Goal: Information Seeking & Learning: Understand process/instructions

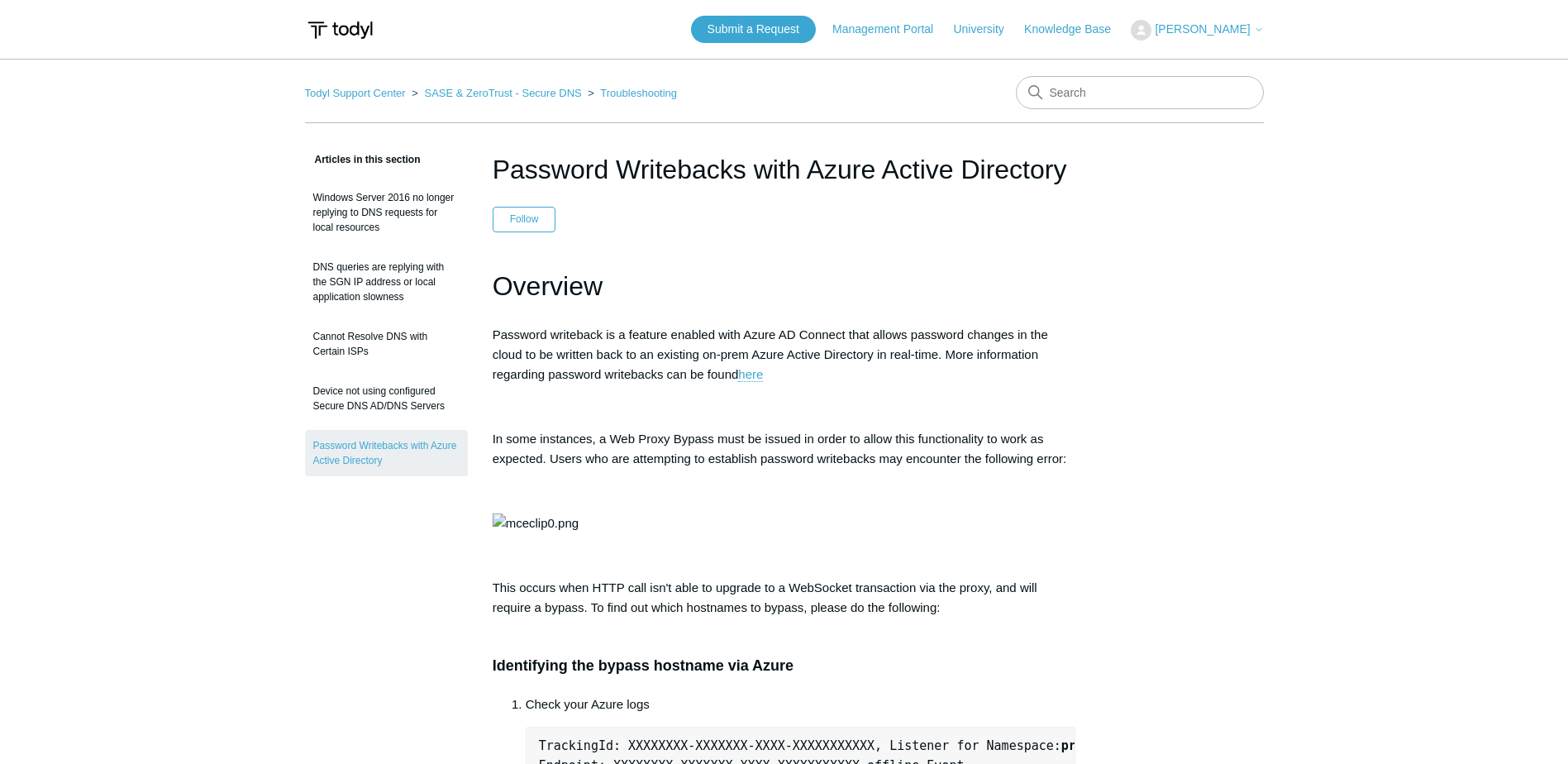
scroll to position [582, 0]
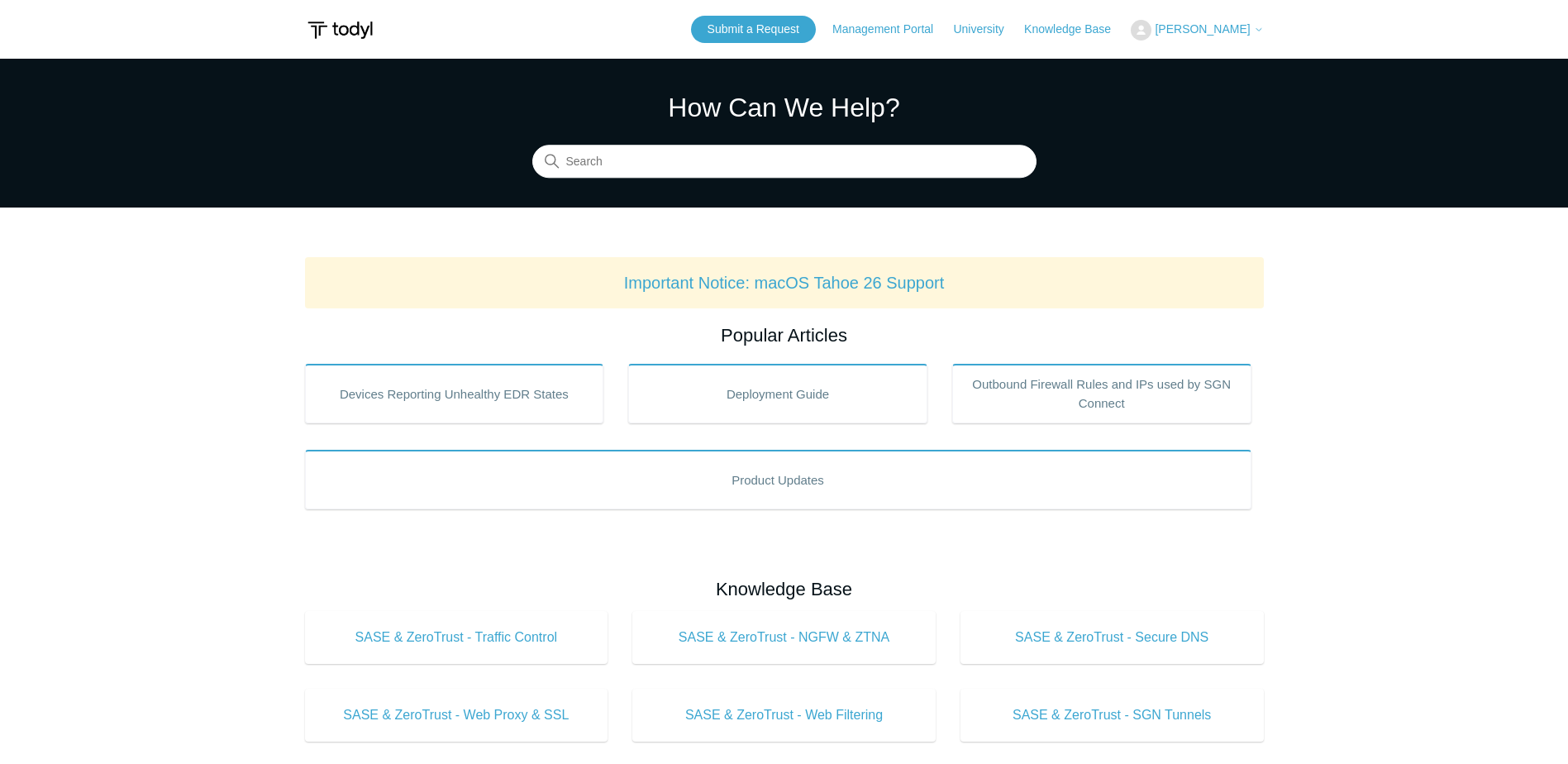
drag, startPoint x: 740, startPoint y: 183, endPoint x: 741, endPoint y: 174, distance: 9.1
click at [740, 183] on section "How Can We Help? Search" at bounding box center [784, 133] width 1568 height 149
click at [741, 166] on input "Search" at bounding box center [784, 161] width 504 height 33
type input "firewall"
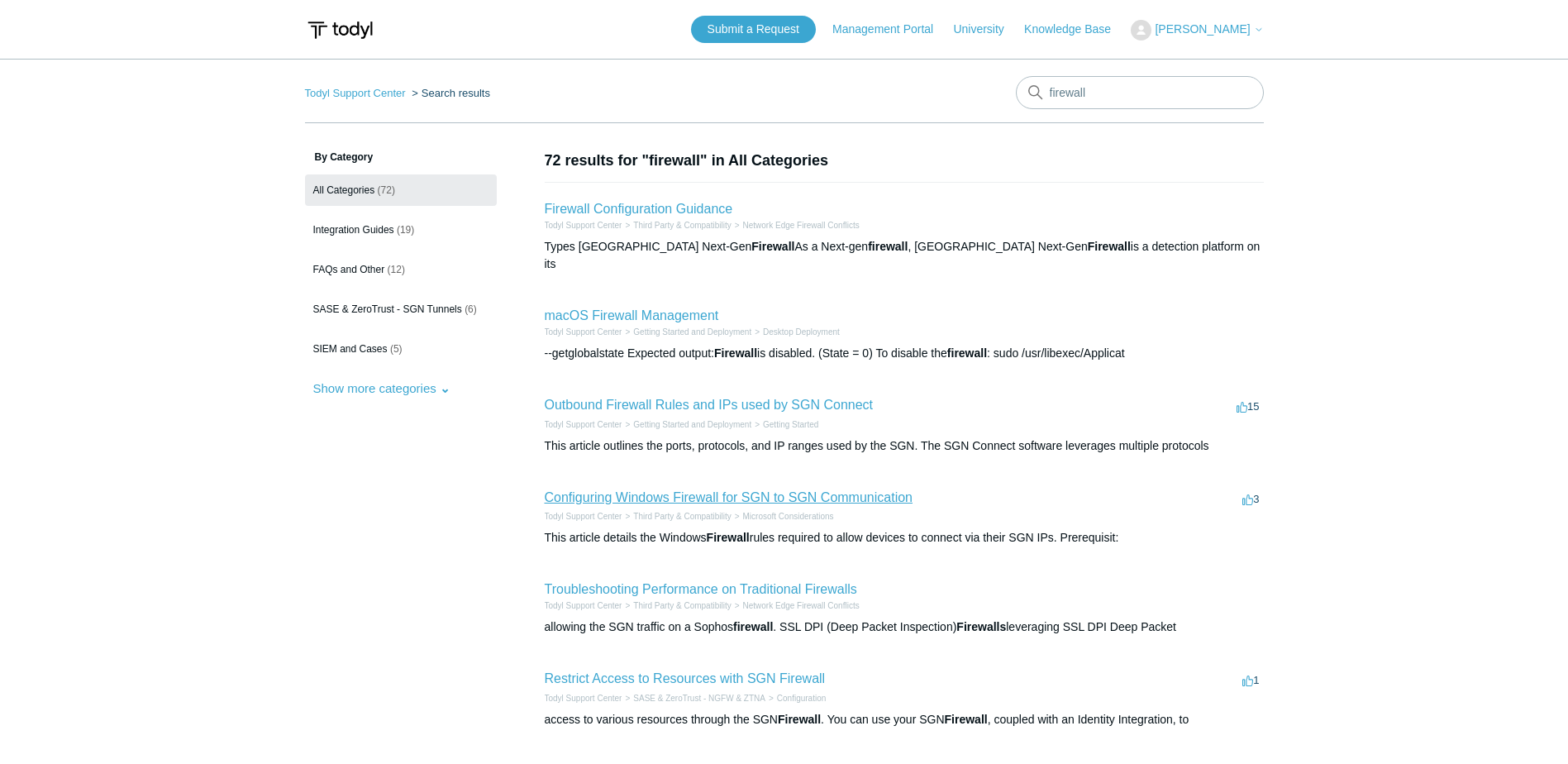
click at [756, 490] on link "Configuring Windows Firewall for SGN to SGN Communication" at bounding box center [729, 497] width 368 height 14
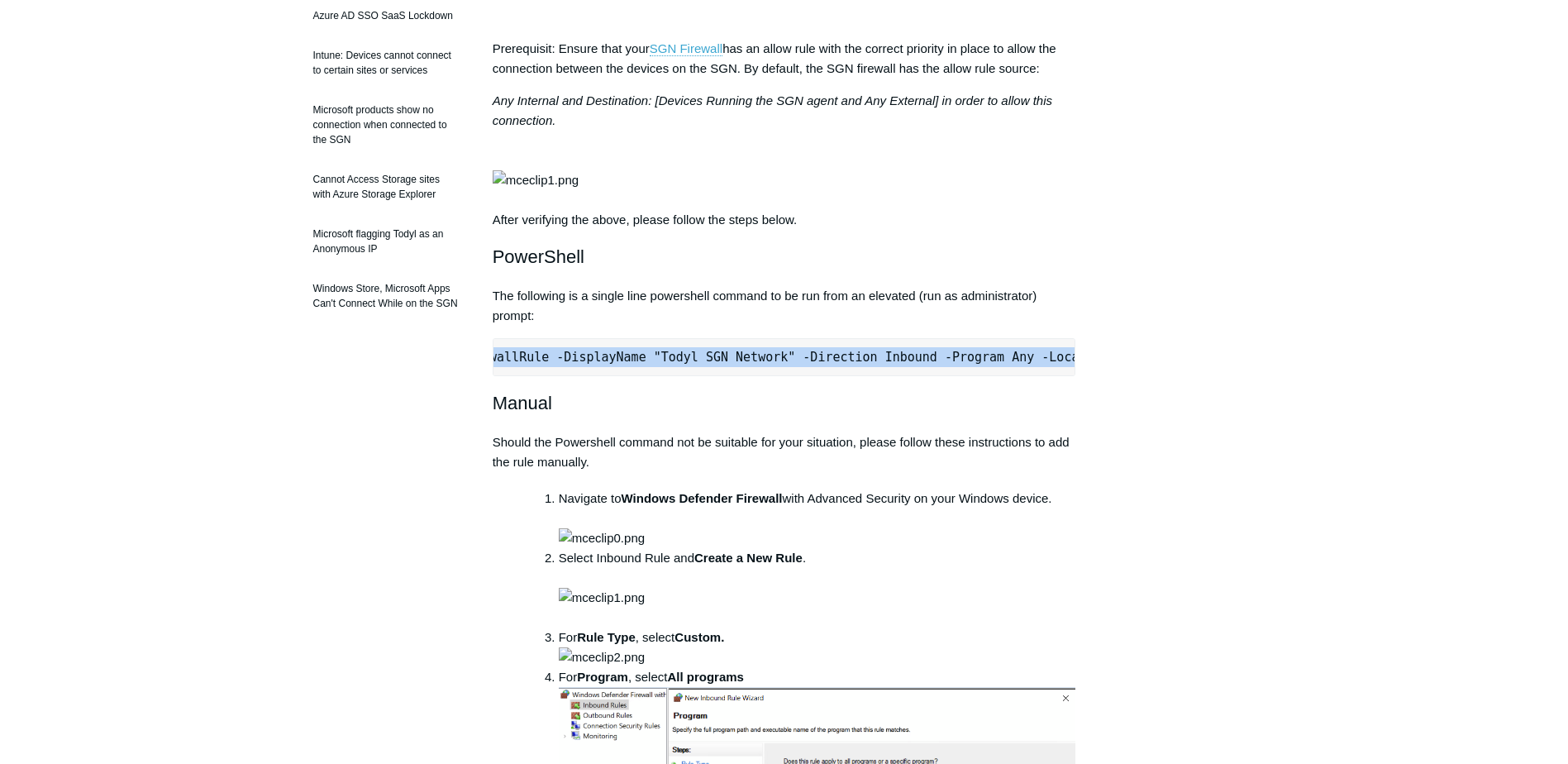
scroll to position [0, 520]
drag, startPoint x: 499, startPoint y: 420, endPoint x: 1132, endPoint y: 412, distance: 633.1
drag, startPoint x: 1132, startPoint y: 412, endPoint x: 1032, endPoint y: 421, distance: 100.4
copy pre "New-NetFirewallRule -DisplayName "Todyl SGN Network" -Direction Inbound -Progra…"
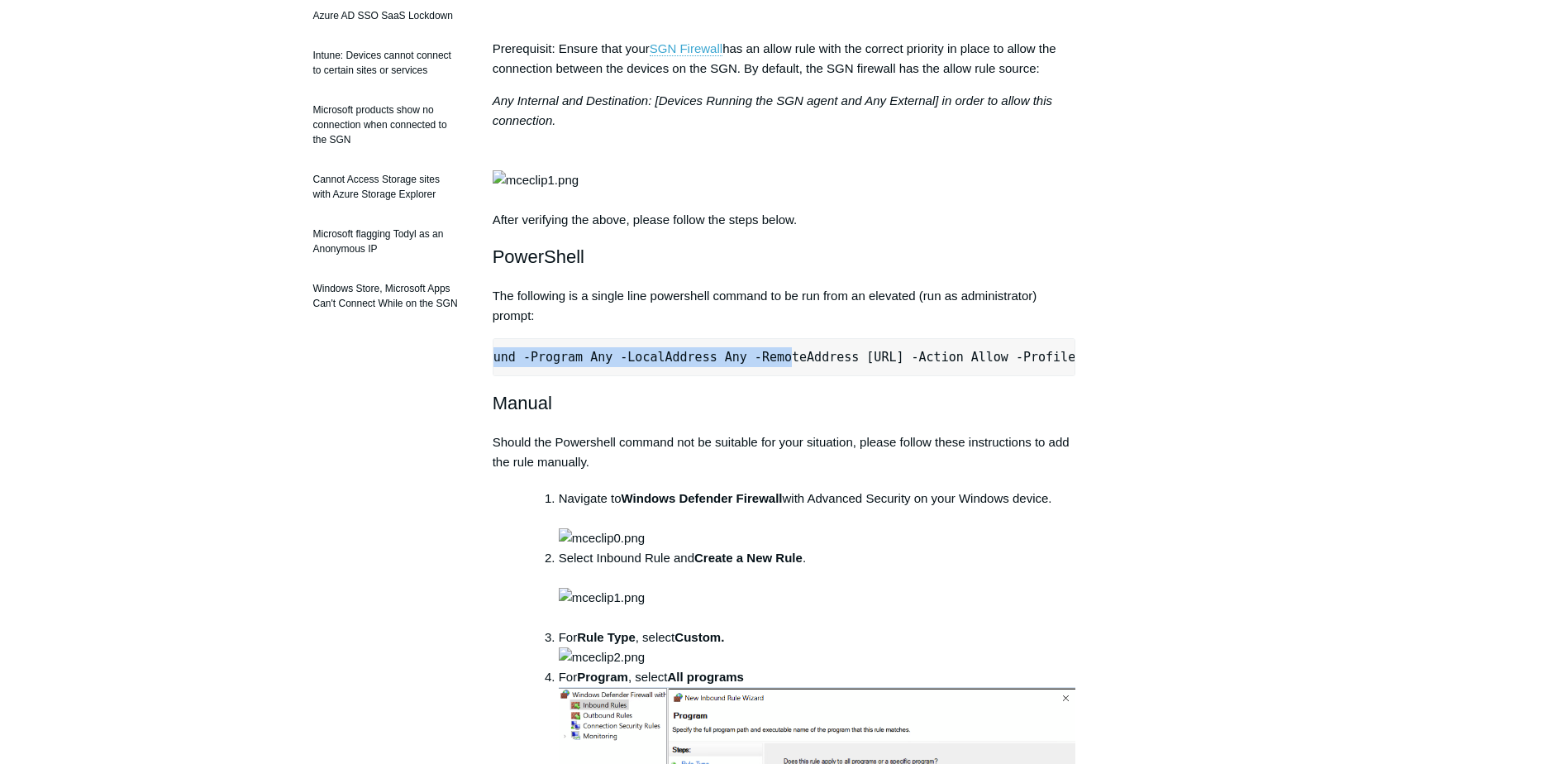
copy pre "New-NetFirewallRule -DisplayName "Todyl SGN Network" -Direction Inbound -Progra…"
